Goal: Contribute content: Add original content to the website for others to see

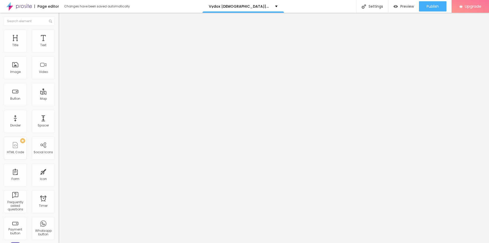
click at [61, 74] on icon "button" at bounding box center [62, 72] width 3 height 3
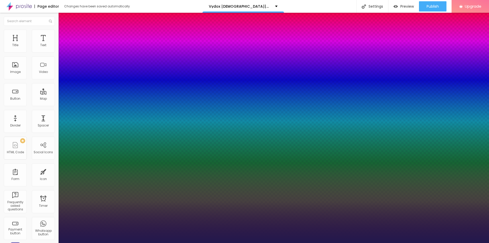
type input "1"
type input "18"
type input "1"
type input "20"
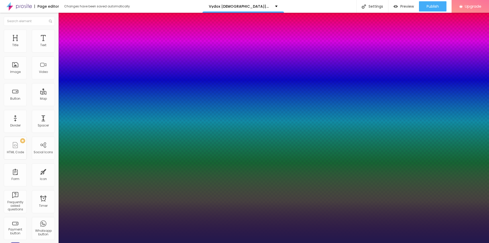
type input "20"
type input "1"
type input "22"
type input "1"
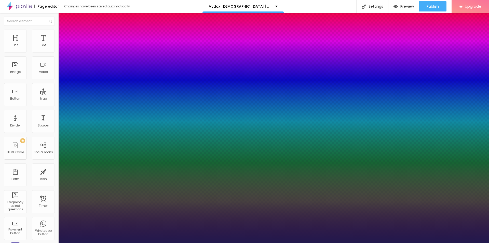
type input "23"
type input "1"
type input "24"
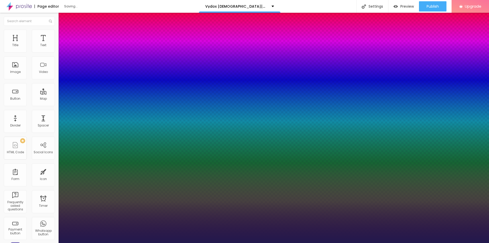
type input "1"
type input "25"
type input "1"
type input "26"
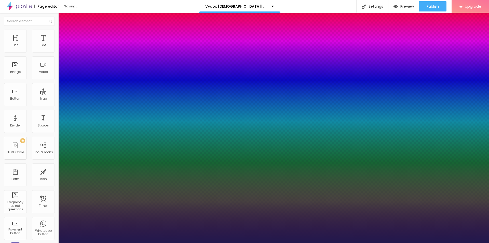
type input "26"
type input "1"
type input "30"
type input "1"
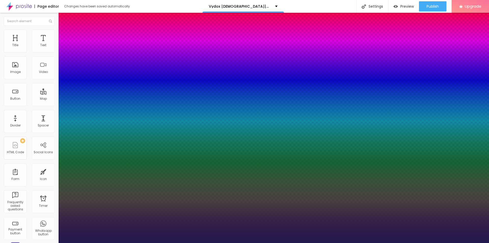
type input "31"
type input "1"
type input "32"
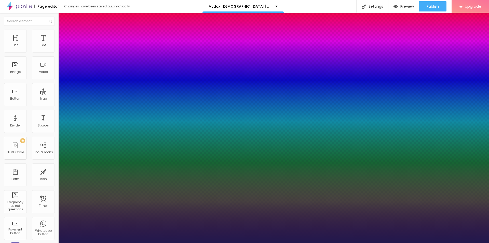
type input "1"
type input "33"
type input "1"
type input "37"
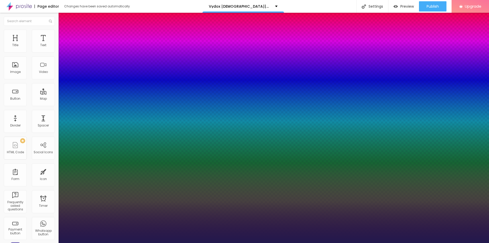
type input "37"
type input "1"
type input "41"
type input "1"
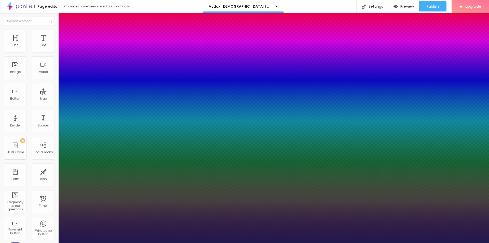
type input "42"
type input "1"
drag, startPoint x: 69, startPoint y: 145, endPoint x: 79, endPoint y: 145, distance: 10.0
type input "42"
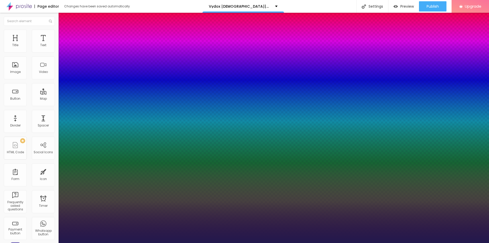
type input "1"
click at [179, 242] on div at bounding box center [244, 243] width 489 height 0
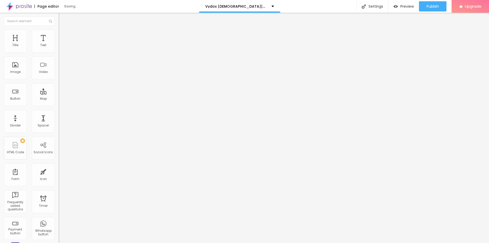
click at [59, 44] on span "Add image" at bounding box center [69, 41] width 21 height 4
click at [59, 104] on input "https://" at bounding box center [89, 101] width 61 height 5
paste input "[DOMAIN_NAME][URL]"
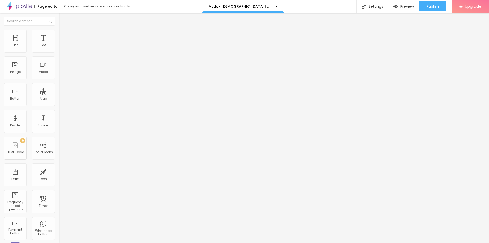
scroll to position [0, 45]
type input "[URL][DOMAIN_NAME]"
click at [59, 51] on input "text" at bounding box center [89, 48] width 61 height 5
paste input "Vydox [DEMOGRAPHIC_DATA][MEDICAL_DATA]"
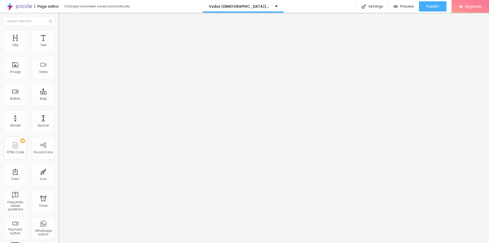
type input "Vydox [DEMOGRAPHIC_DATA][MEDICAL_DATA]"
click at [59, 30] on img at bounding box center [61, 32] width 5 height 5
type input "90"
drag, startPoint x: 53, startPoint y: 55, endPoint x: 47, endPoint y: 55, distance: 6.4
type input "90"
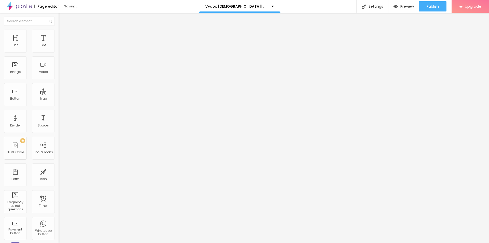
click at [59, 52] on input "range" at bounding box center [75, 50] width 33 height 4
click at [16, 150] on div "HTML Code" at bounding box center [15, 152] width 17 height 4
click at [59, 30] on img at bounding box center [61, 32] width 5 height 5
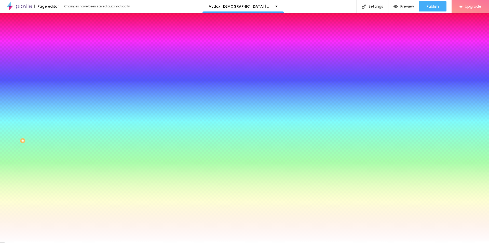
click at [61, 55] on icon "button" at bounding box center [62, 53] width 3 height 3
type input "19"
type input "20"
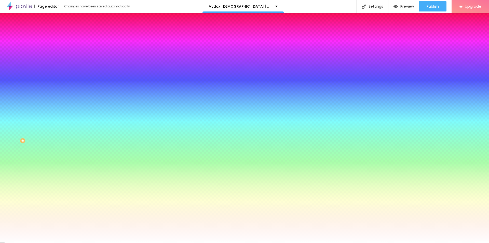
drag, startPoint x: 79, startPoint y: 96, endPoint x: 83, endPoint y: 96, distance: 4.3
type input "20"
click at [80, 242] on div at bounding box center [244, 243] width 489 height 0
click at [59, 30] on li "Content" at bounding box center [88, 26] width 59 height 5
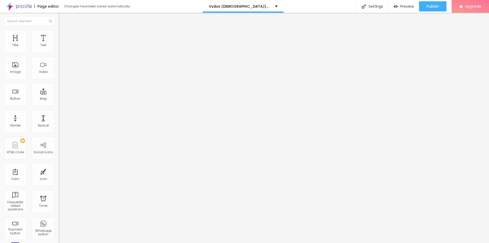
click at [62, 50] on div "Contact" at bounding box center [88, 47] width 52 height 5
click at [59, 44] on span "Add image" at bounding box center [69, 41] width 21 height 4
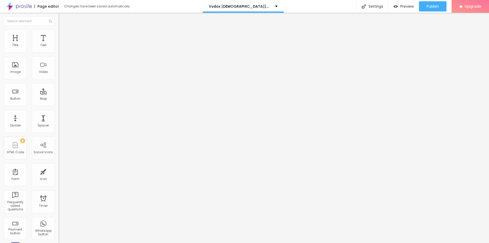
click at [59, 51] on input "text" at bounding box center [89, 48] width 61 height 5
paste input "Vydox® Gummies"
type input "Vydox® Gummies"
click at [59, 104] on input "https://" at bounding box center [89, 101] width 61 height 5
paste input "[DOMAIN_NAME][URL]"
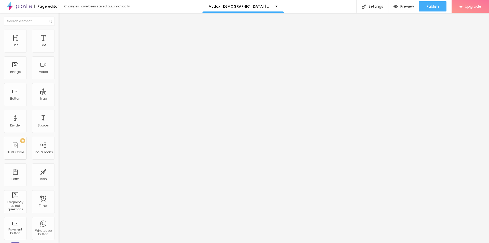
scroll to position [0, 45]
type input "[URL][DOMAIN_NAME]"
click at [59, 32] on img at bounding box center [61, 32] width 5 height 5
drag, startPoint x: 55, startPoint y: 53, endPoint x: 48, endPoint y: 54, distance: 6.7
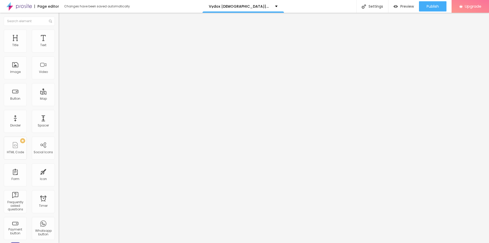
click at [59, 54] on div "Size 100 px % 0 Border radius Shadow DISABLED Reset to default" at bounding box center [88, 91] width 59 height 102
type input "95"
type input "90"
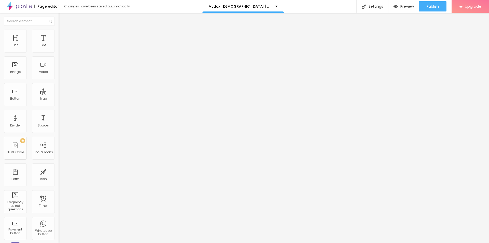
type input "80"
type input "75"
type input "70"
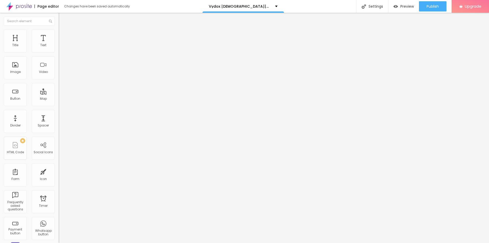
type input "70"
type input "65"
type input "60"
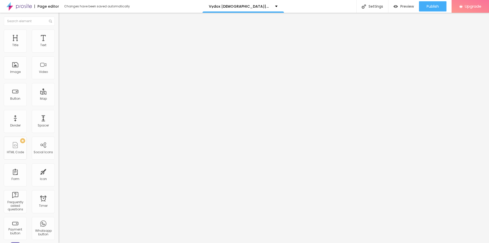
type input "55"
type input "50"
type input "45"
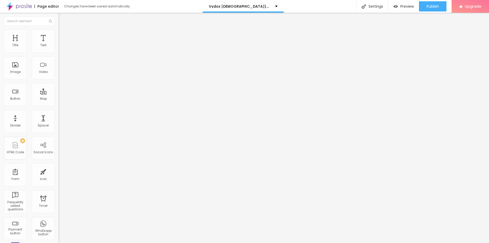
type input "45"
type input "40"
type input "35"
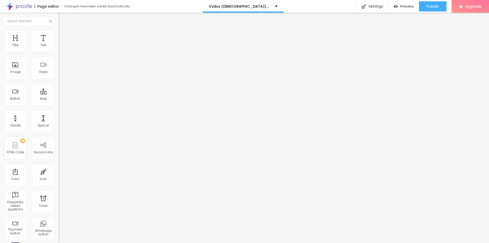
type input "30"
type input "25"
drag, startPoint x: 51, startPoint y: 55, endPoint x: 14, endPoint y: 54, distance: 37.7
type input "25"
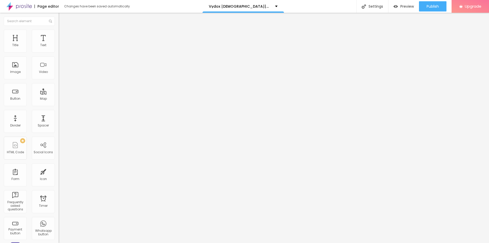
click at [59, 52] on input "range" at bounding box center [75, 50] width 33 height 4
click at [374, 7] on div "Settings" at bounding box center [372, 6] width 32 height 13
paste input "Vydox [DEMOGRAPHIC_DATA][MEDICAL_DATA]"
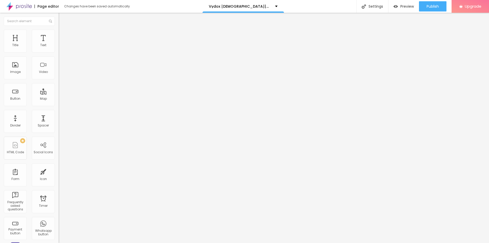
paste input "Uncovering Reviews, Benefits"
type input "Vydox [DEMOGRAPHIC_DATA][MEDICAL_DATA] Uncovering Reviews, Benefits"
paste textarea "Vydox [DEMOGRAPHIC_DATA][MEDICAL_DATA] is a powerful formula created to support…"
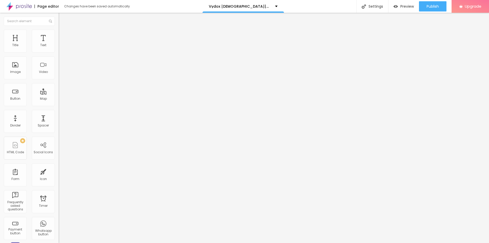
scroll to position [13, 0]
type textarea "Vydox [DEMOGRAPHIC_DATA][MEDICAL_DATA] is a powerful formula created to support…"
drag, startPoint x: 244, startPoint y: 123, endPoint x: 164, endPoint y: 122, distance: 80.4
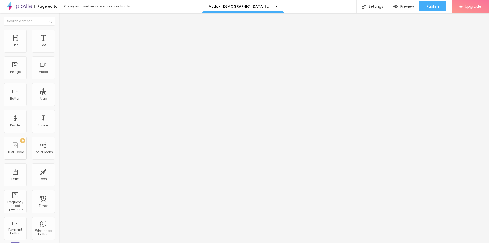
paste textarea "Vydox [DEMOGRAPHIC_DATA][MEDICAL_DATA]"
paste textarea "Vydox® Gummies"
type textarea "Vydox [DEMOGRAPHIC_DATA][MEDICAL_DATA] Vydox® Gummies"
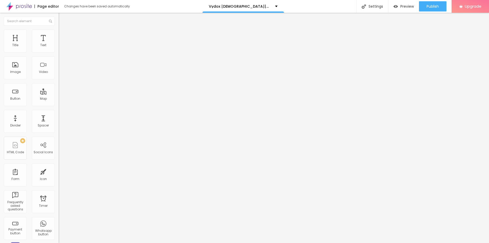
type input "Vydox [DEMOGRAPHIC_DATA][MEDICAL_DATA] Uncovering Reviews, Benefits?"
click at [423, 5] on button "Publish" at bounding box center [432, 6] width 27 height 10
click at [402, 35] on link "View page" at bounding box center [418, 35] width 46 height 3
